Goal: Task Accomplishment & Management: Use online tool/utility

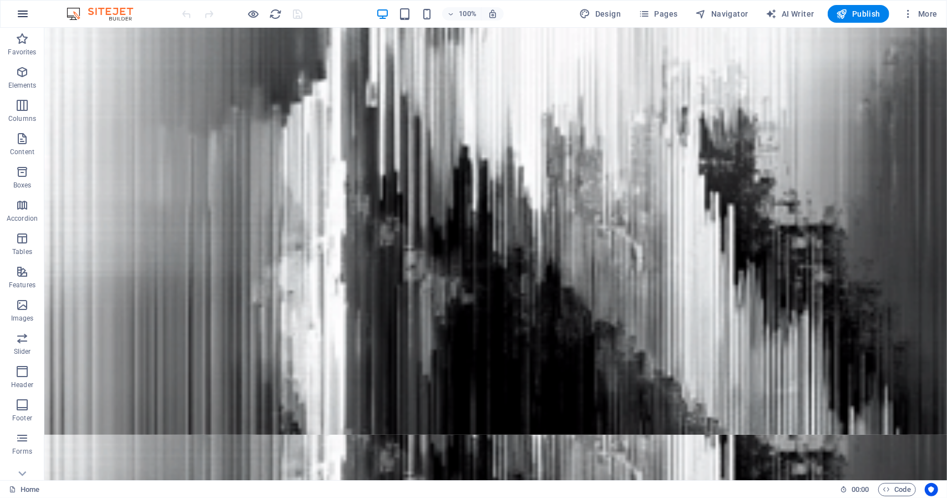
click at [22, 11] on icon "button" at bounding box center [22, 13] width 13 height 13
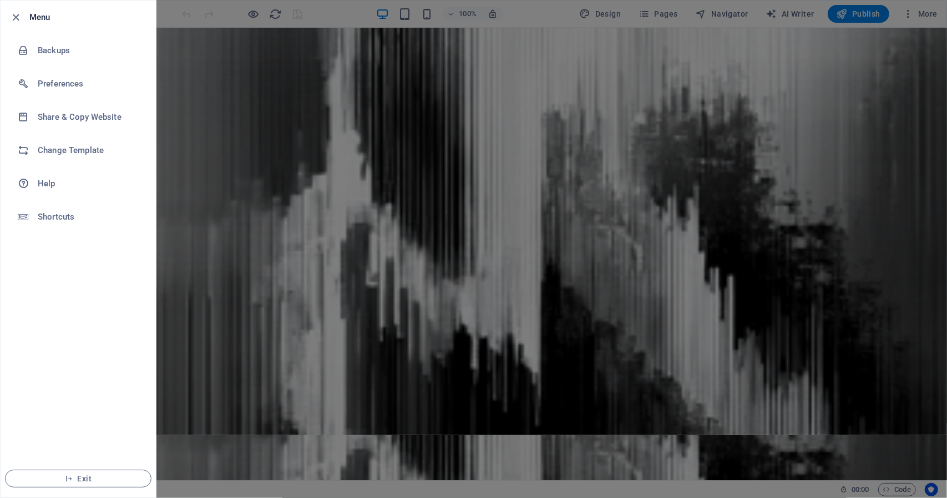
click at [22, 11] on div at bounding box center [19, 17] width 20 height 13
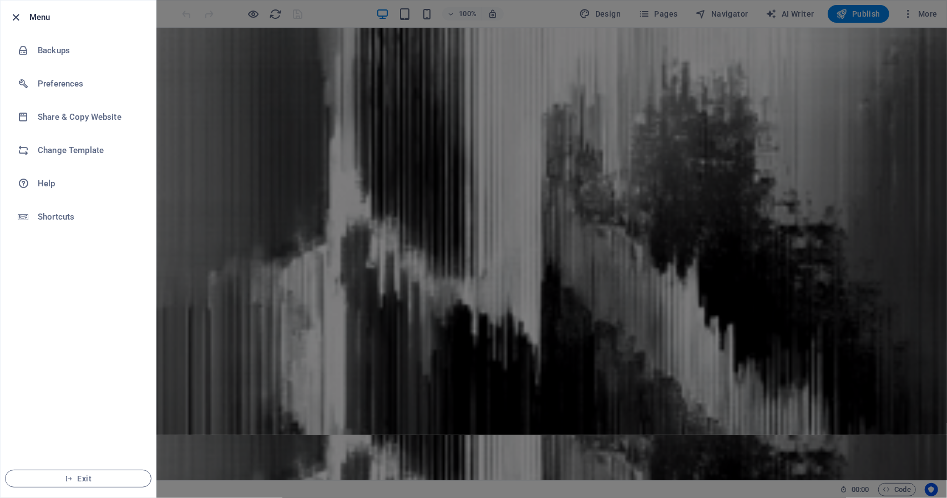
click at [19, 17] on icon "button" at bounding box center [16, 17] width 13 height 13
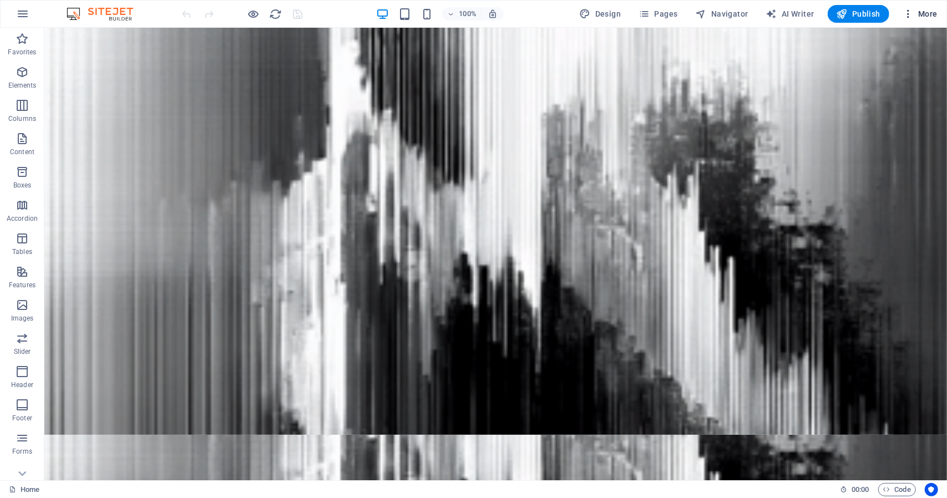
click at [727, 9] on span "More" at bounding box center [919, 13] width 35 height 11
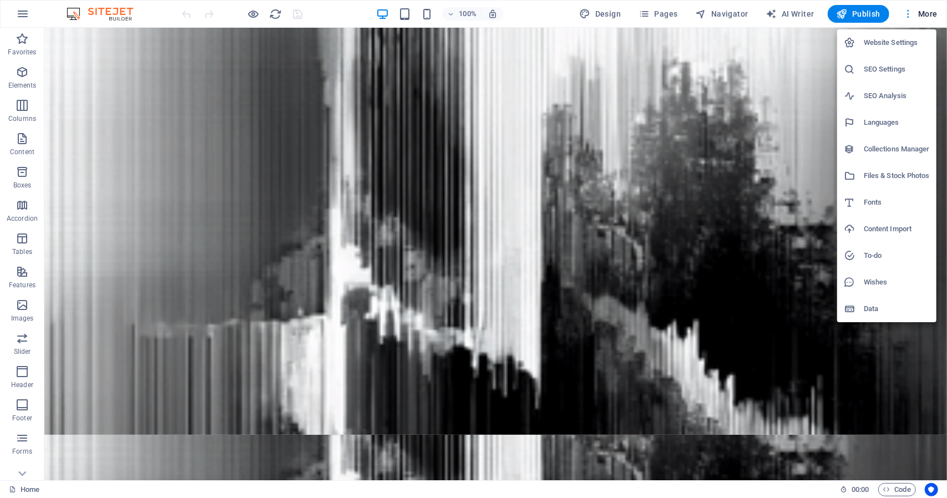
click at [727, 9] on div at bounding box center [473, 249] width 947 height 498
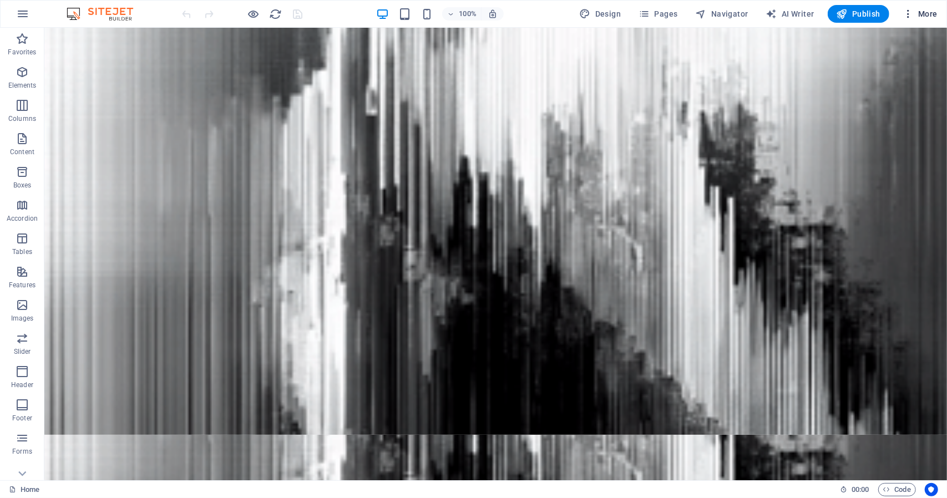
click at [727, 16] on icon "button" at bounding box center [907, 13] width 11 height 11
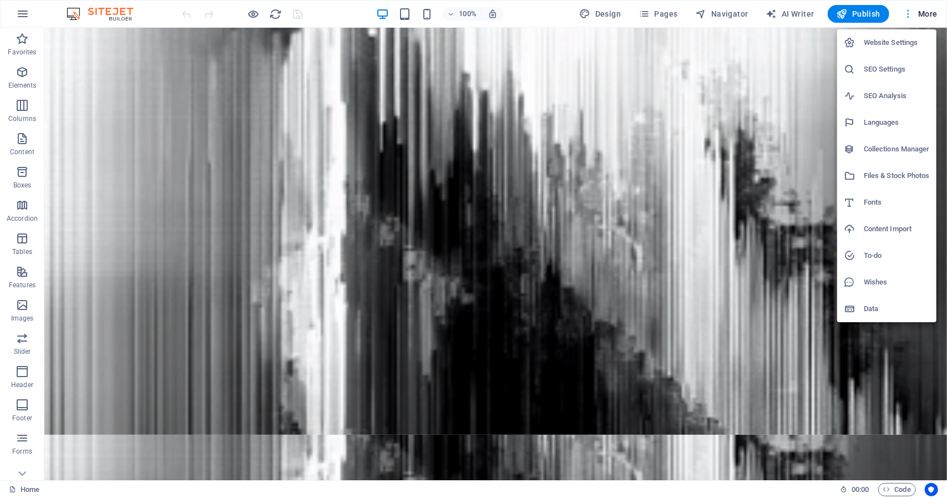
click at [727, 16] on div at bounding box center [473, 249] width 947 height 498
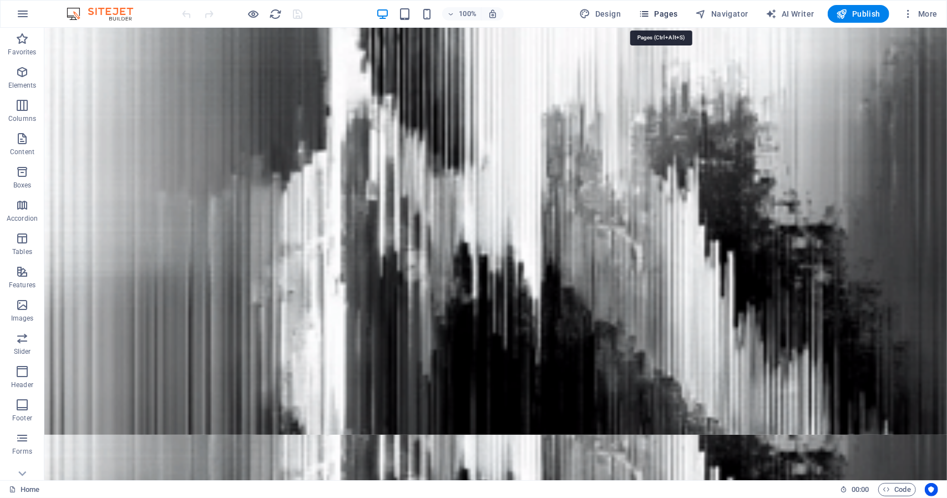
click at [657, 12] on span "Pages" at bounding box center [657, 13] width 39 height 11
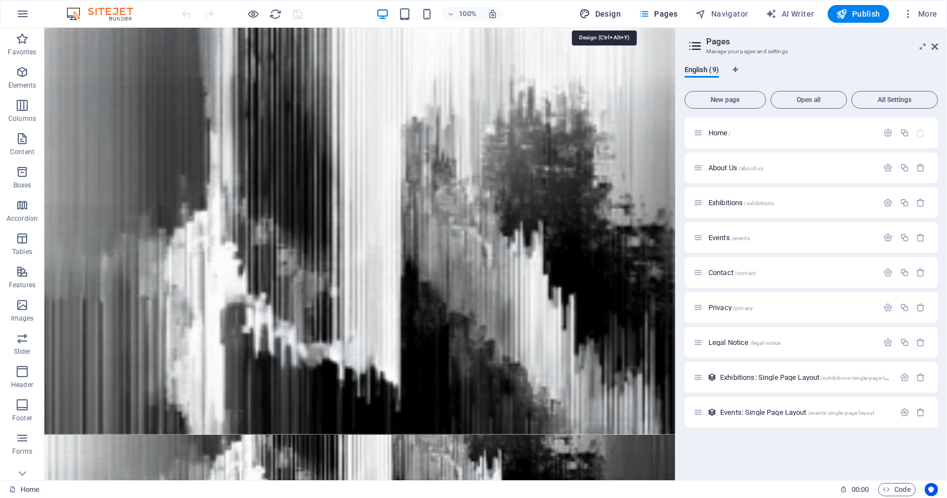
click at [618, 16] on span "Design" at bounding box center [601, 13] width 42 height 11
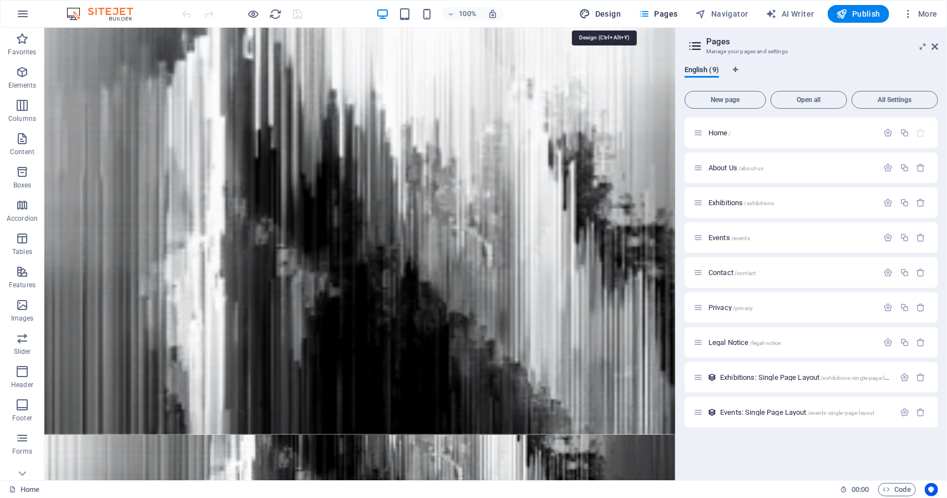
select select "px"
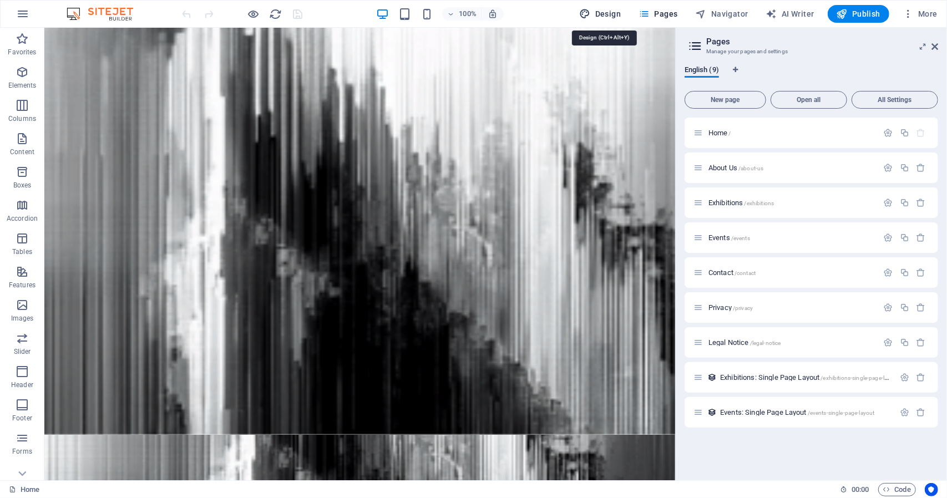
select select "300"
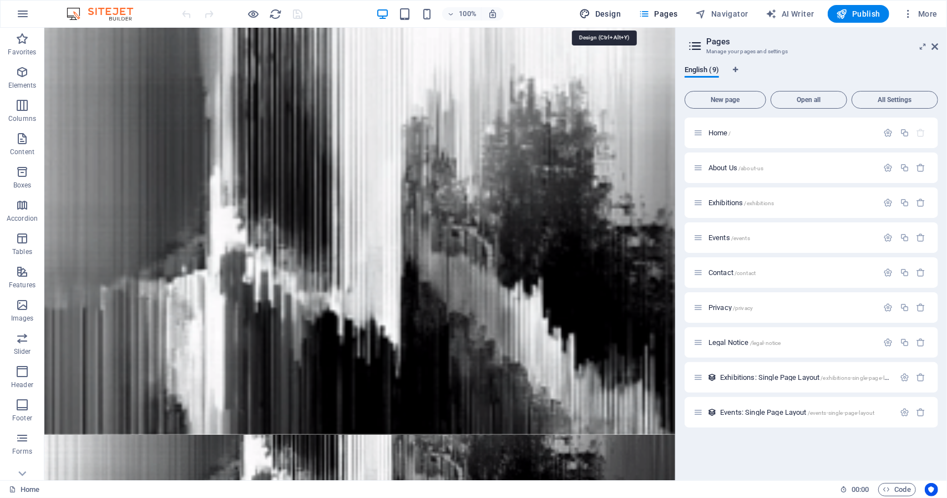
select select "px"
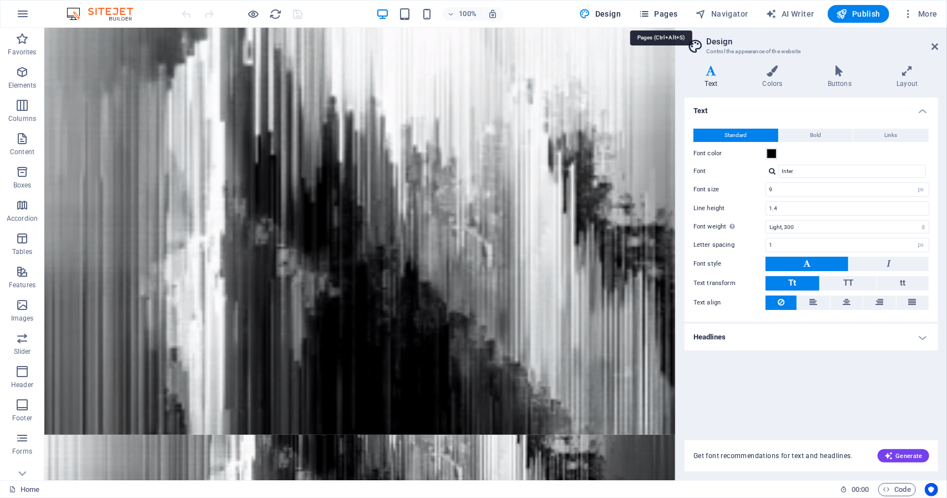
click at [662, 19] on span "Pages" at bounding box center [657, 13] width 39 height 11
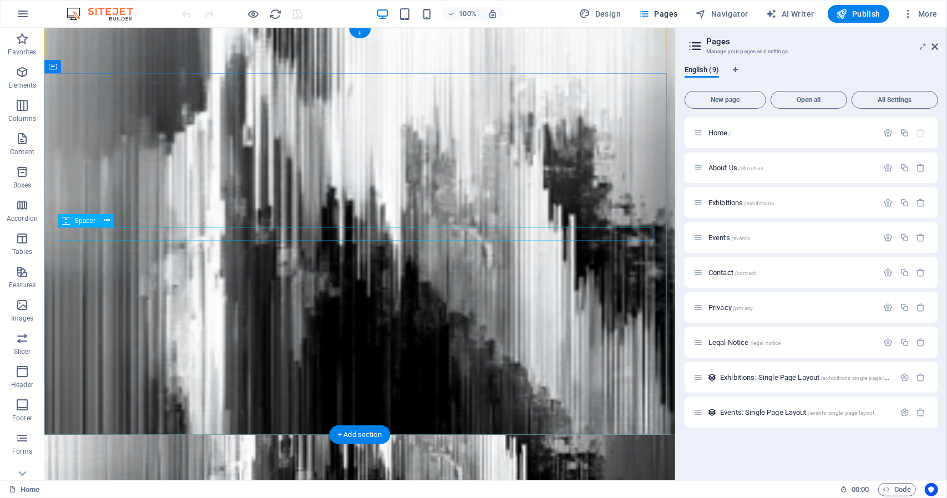
drag, startPoint x: 599, startPoint y: 237, endPoint x: 592, endPoint y: 239, distance: 6.7
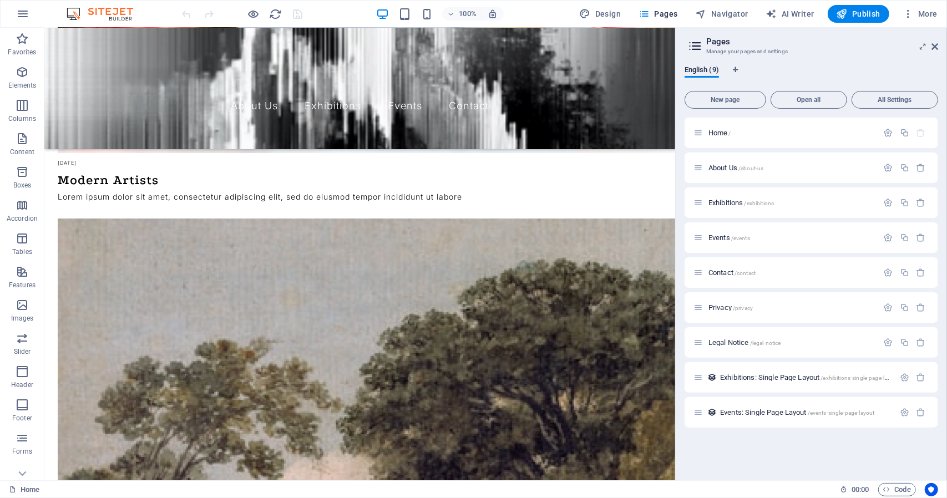
scroll to position [47, 0]
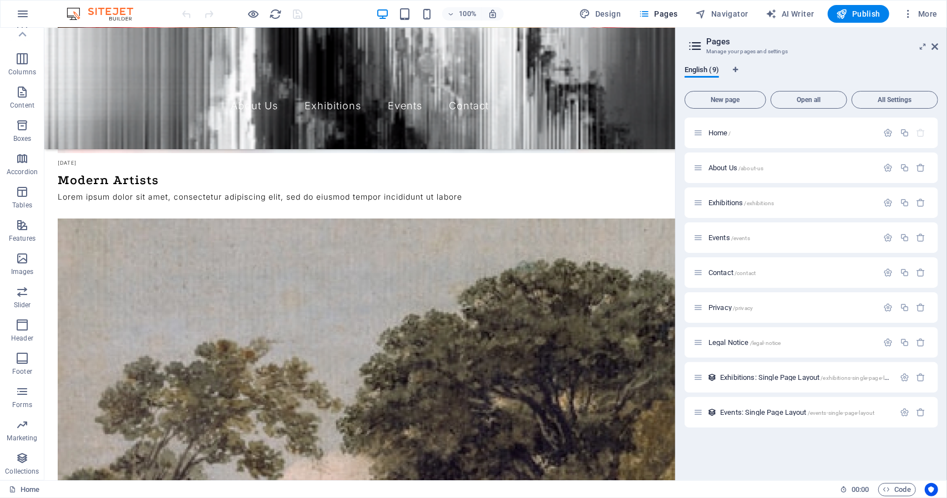
drag, startPoint x: 679, startPoint y: 128, endPoint x: 785, endPoint y: 434, distance: 324.0
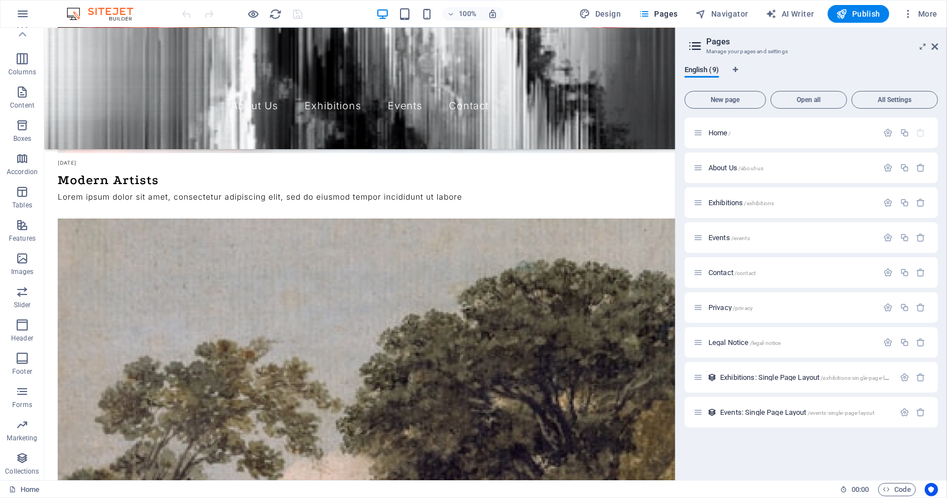
click at [727, 434] on div "English (9) New page Open all All Settings Home / About Us /about-us Exhibition…" at bounding box center [811, 269] width 271 height 424
drag, startPoint x: 813, startPoint y: 454, endPoint x: 701, endPoint y: 113, distance: 358.5
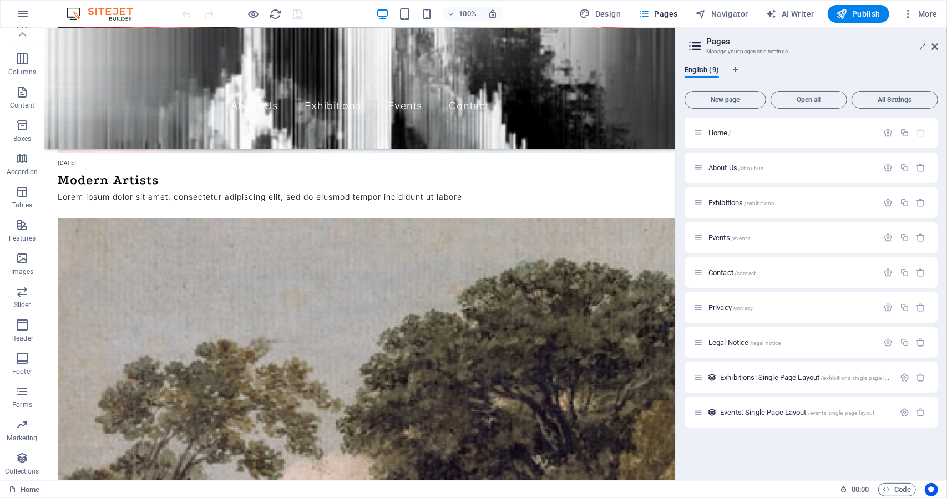
click at [701, 113] on div "New page Open all All Settings Home / About Us /about-us Exhibitions /exhibitio…" at bounding box center [810, 279] width 253 height 385
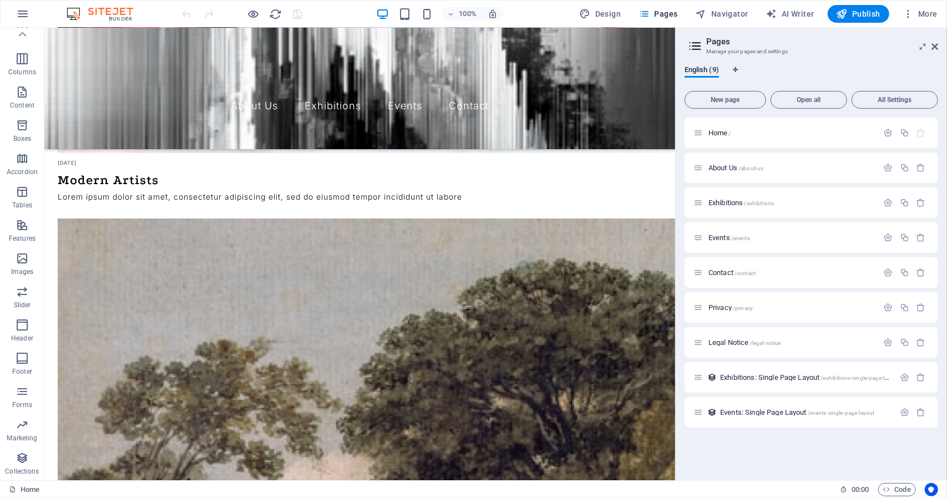
click at [684, 110] on div "New page Open all All Settings Home / About Us /about-us Exhibitions /exhibitio…" at bounding box center [810, 279] width 253 height 385
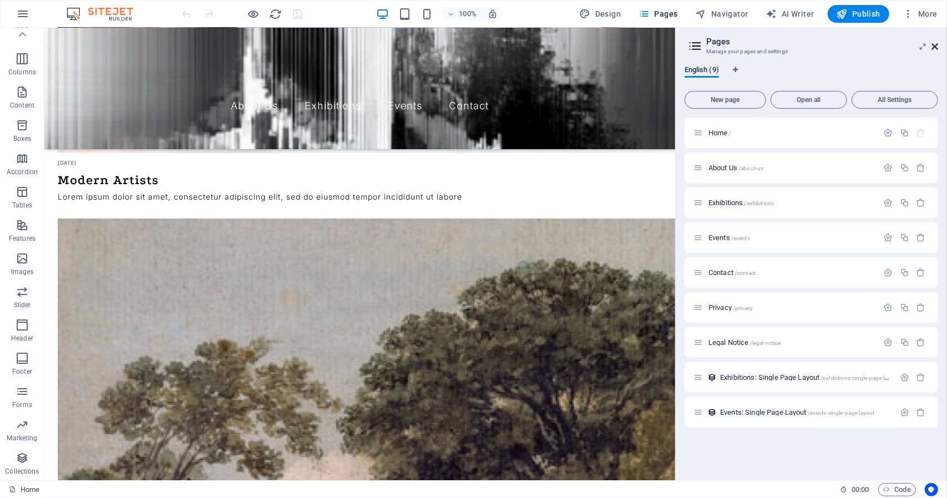
click at [727, 45] on icon at bounding box center [934, 46] width 7 height 9
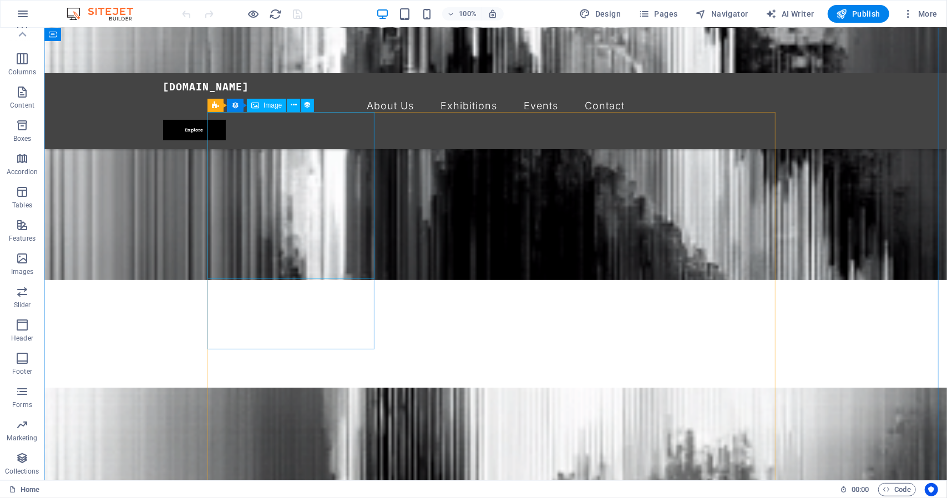
scroll to position [0, 0]
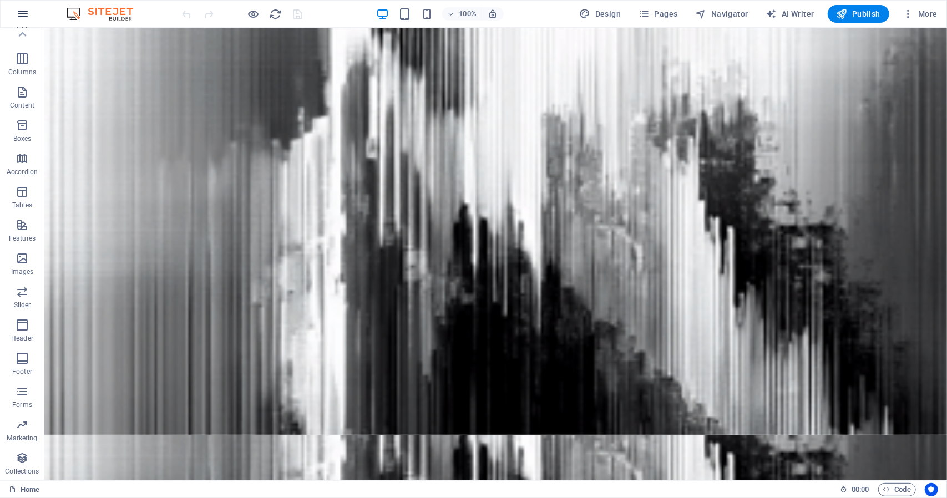
click at [21, 21] on button "button" at bounding box center [22, 14] width 27 height 27
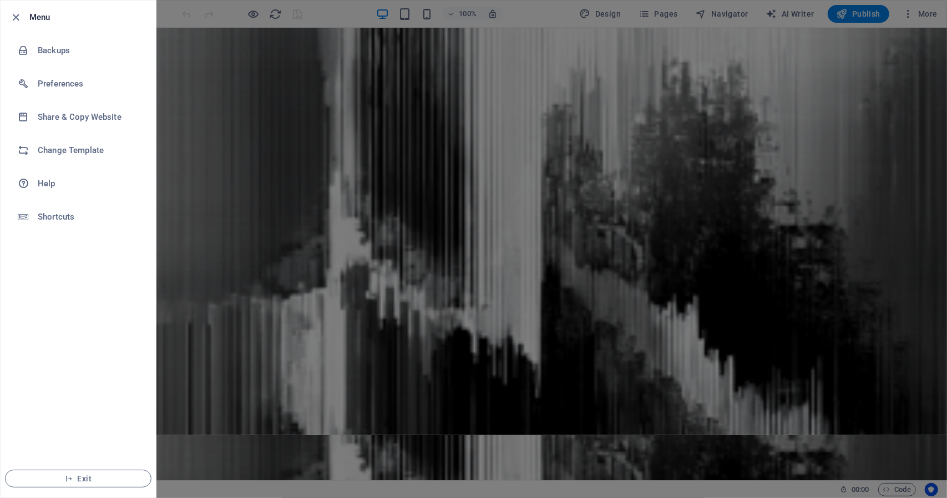
click at [511, 86] on div at bounding box center [473, 249] width 947 height 498
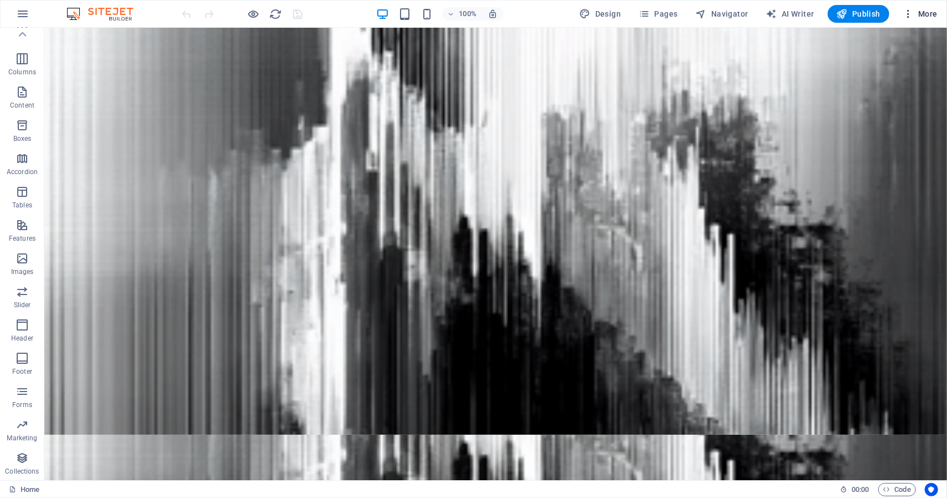
click at [727, 12] on icon "button" at bounding box center [907, 13] width 11 height 11
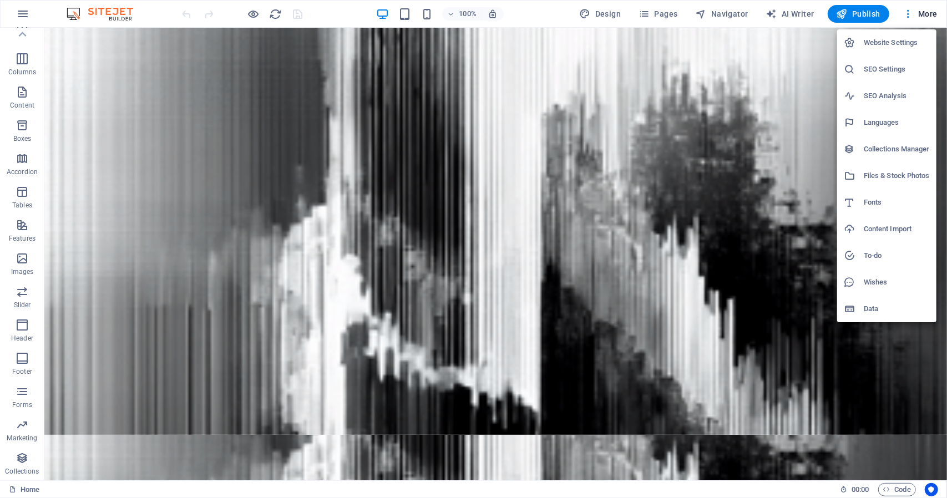
click at [77, 14] on div at bounding box center [473, 249] width 947 height 498
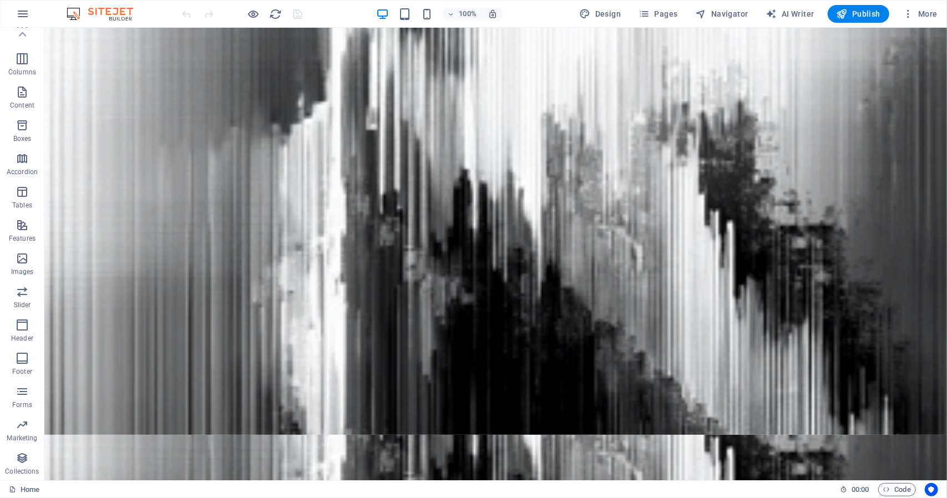
click at [77, 14] on img at bounding box center [105, 13] width 83 height 13
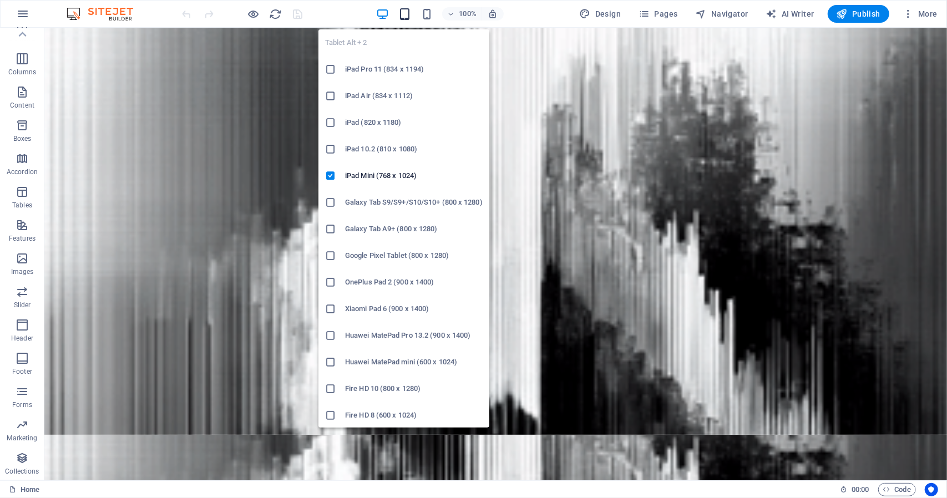
click at [407, 9] on icon "button" at bounding box center [404, 14] width 13 height 13
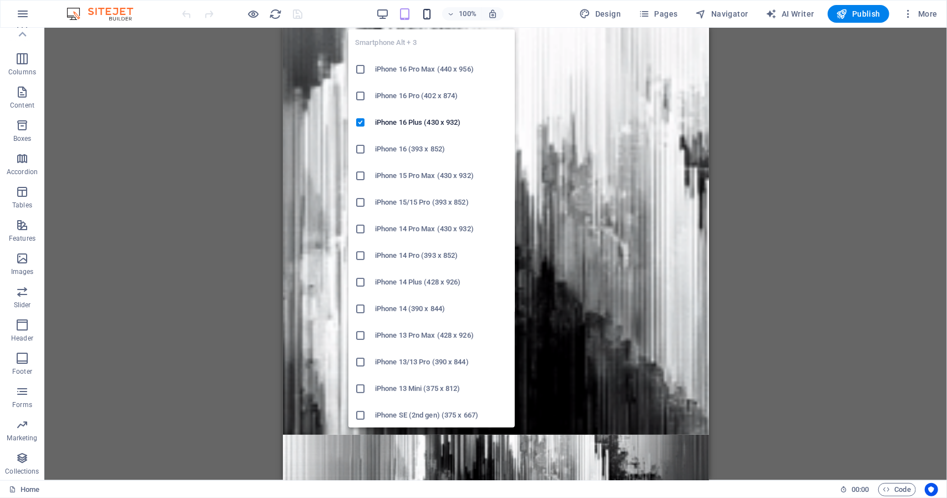
click at [433, 10] on icon "button" at bounding box center [426, 14] width 13 height 13
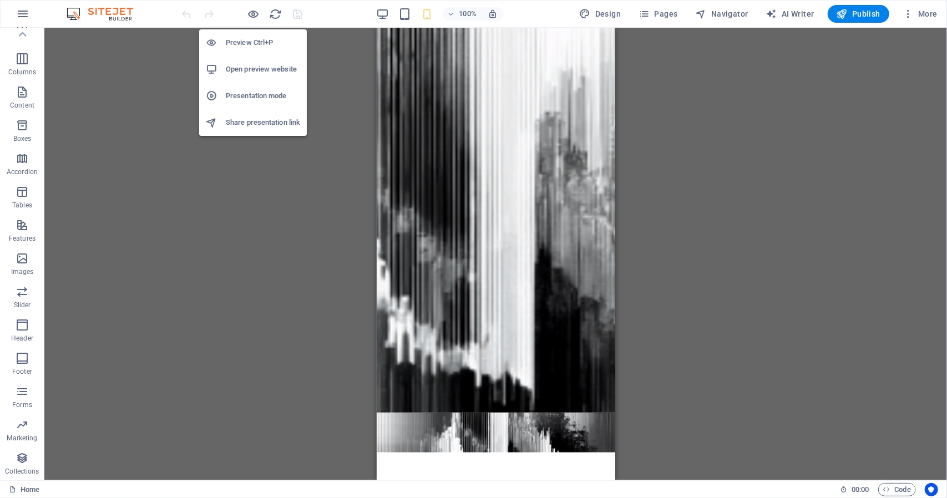
click at [252, 42] on h6 "Preview Ctrl+P" at bounding box center [263, 42] width 74 height 13
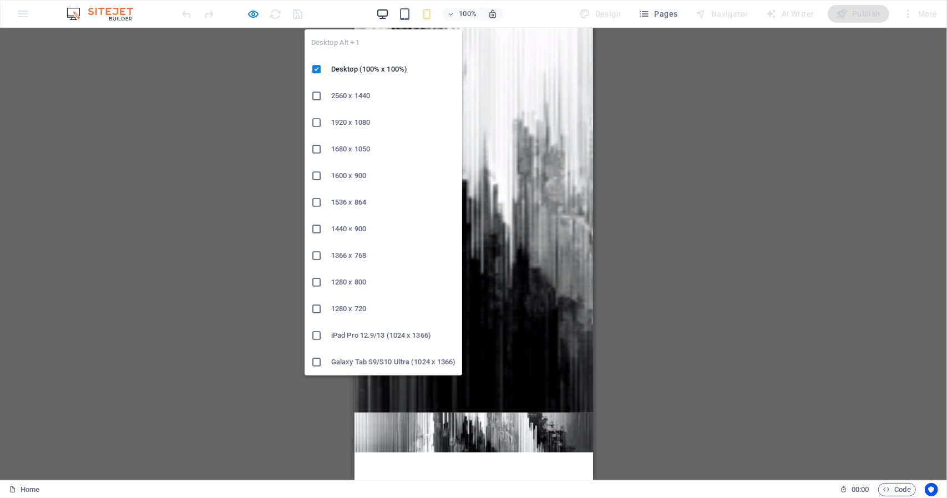
click at [382, 10] on icon "button" at bounding box center [382, 14] width 13 height 13
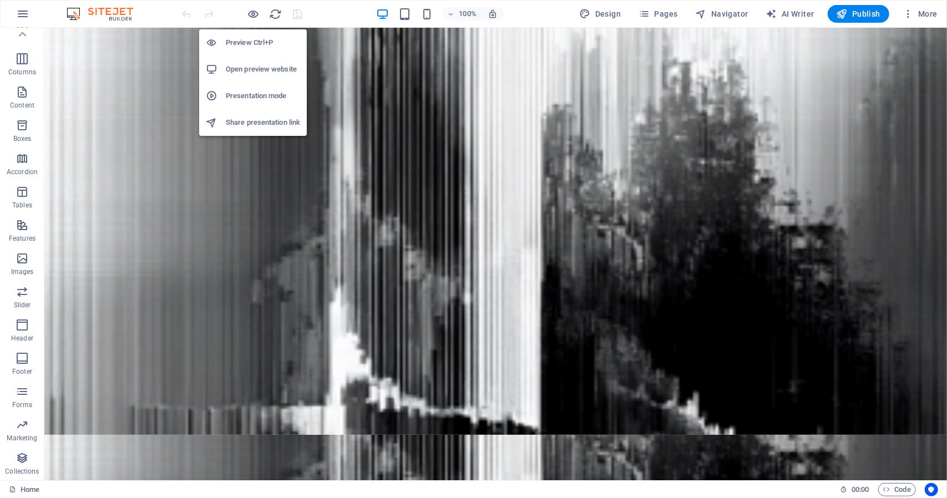
click at [252, 74] on h6 "Open preview website" at bounding box center [263, 69] width 74 height 13
